Goal: Use online tool/utility: Utilize a website feature to perform a specific function

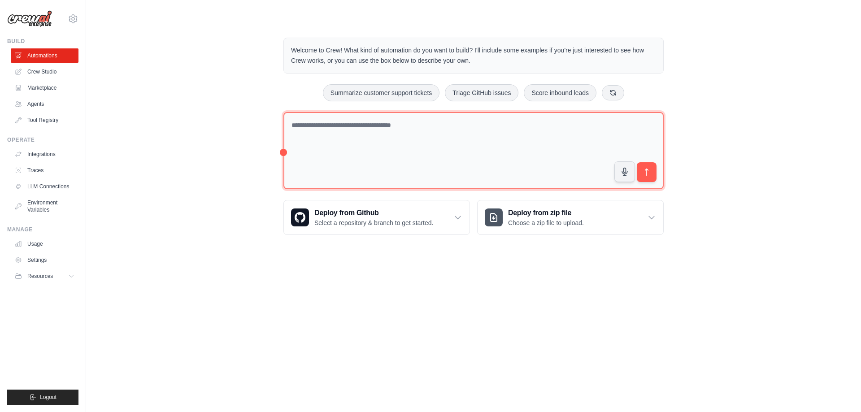
drag, startPoint x: 454, startPoint y: 159, endPoint x: 427, endPoint y: 157, distance: 27.0
click at [454, 159] on textarea at bounding box center [473, 151] width 380 height 78
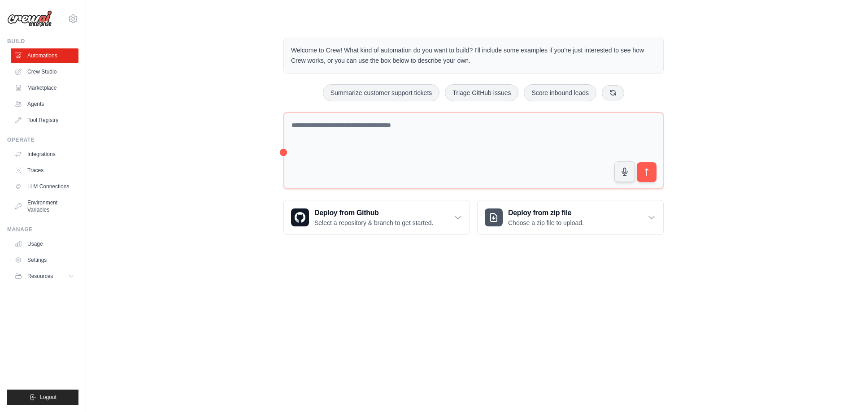
drag, startPoint x: 283, startPoint y: 153, endPoint x: 261, endPoint y: 151, distance: 21.2
click at [261, 151] on div "Welcome to Crew! What kind of automation do you want to build? I'll include som…" at bounding box center [473, 136] width 746 height 226
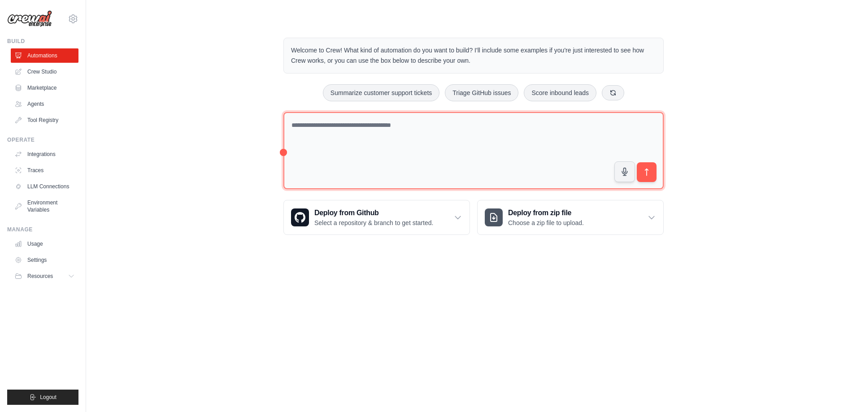
click at [303, 149] on textarea at bounding box center [473, 151] width 380 height 78
click at [469, 149] on textarea at bounding box center [473, 151] width 380 height 78
click at [364, 164] on textarea at bounding box center [473, 151] width 380 height 78
drag, startPoint x: 283, startPoint y: 154, endPoint x: 295, endPoint y: 154, distance: 11.7
click at [295, 154] on div "Welcome to Crew! What kind of automation do you want to build? I'll include som…" at bounding box center [474, 136] width 402 height 226
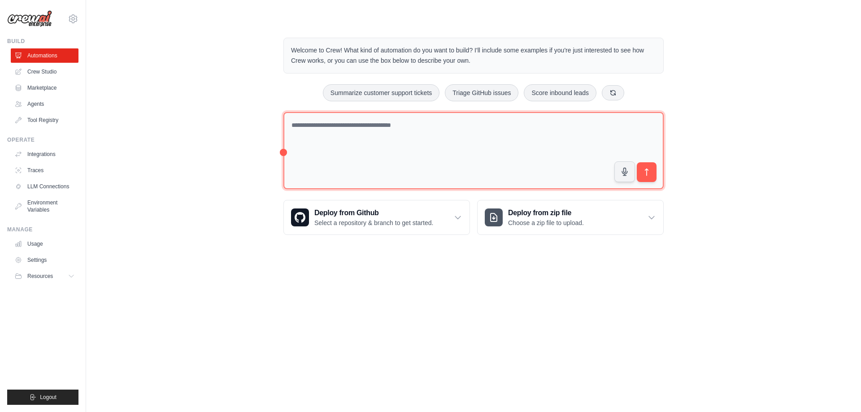
click at [316, 145] on textarea at bounding box center [473, 151] width 380 height 78
click at [581, 126] on textarea at bounding box center [473, 151] width 380 height 78
click at [353, 147] on textarea at bounding box center [473, 151] width 380 height 78
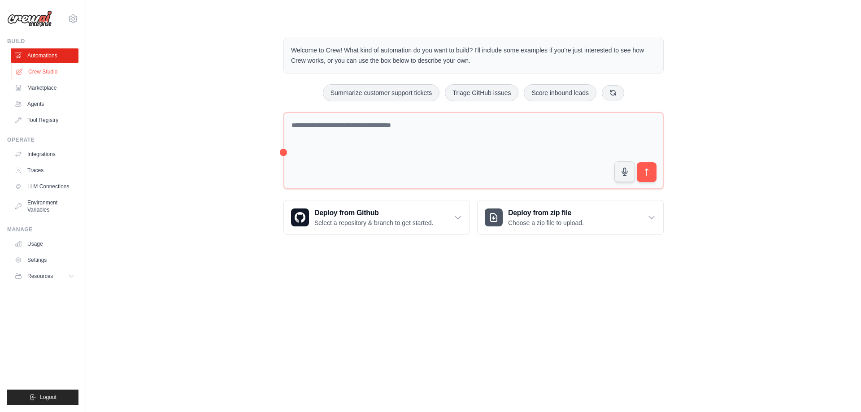
click at [39, 69] on link "Crew Studio" at bounding box center [46, 72] width 68 height 14
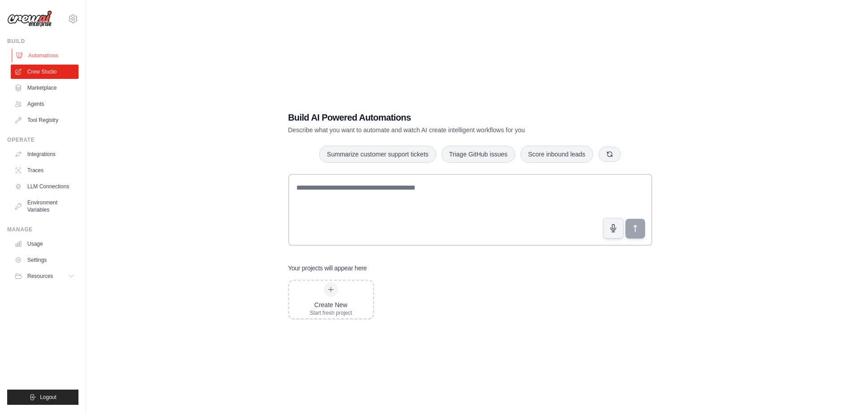
click at [39, 59] on link "Automations" at bounding box center [46, 55] width 68 height 14
